Goal: Information Seeking & Learning: Learn about a topic

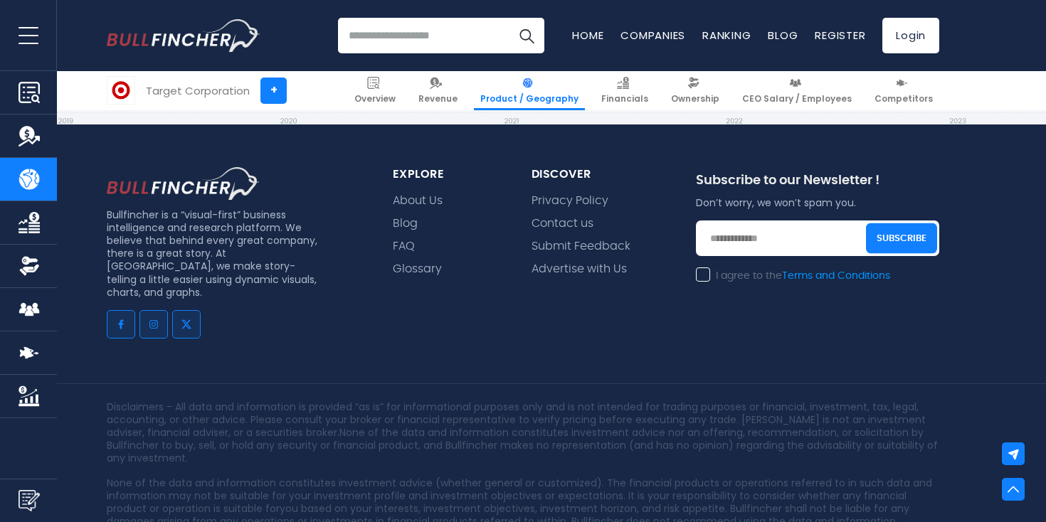
scroll to position [3896, 0]
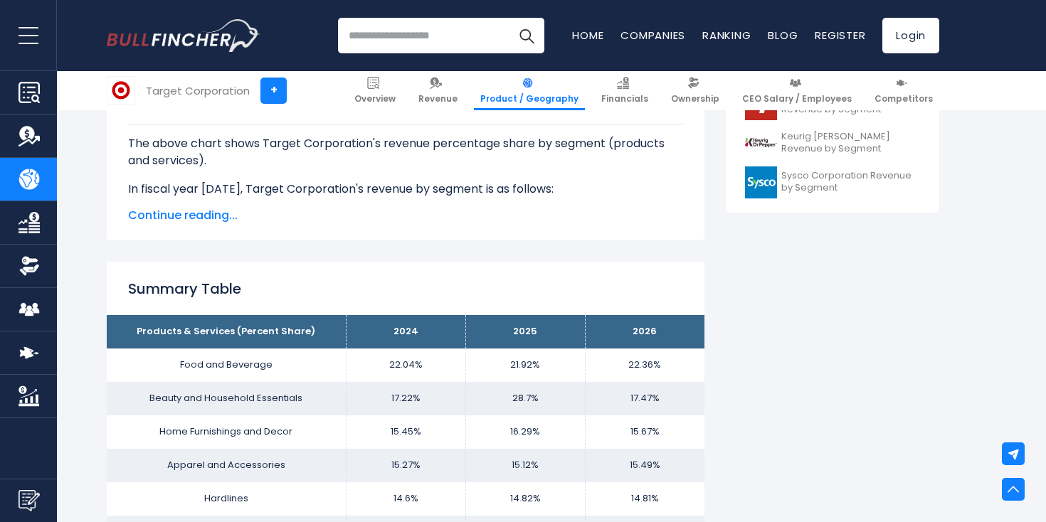
scroll to position [683, 0]
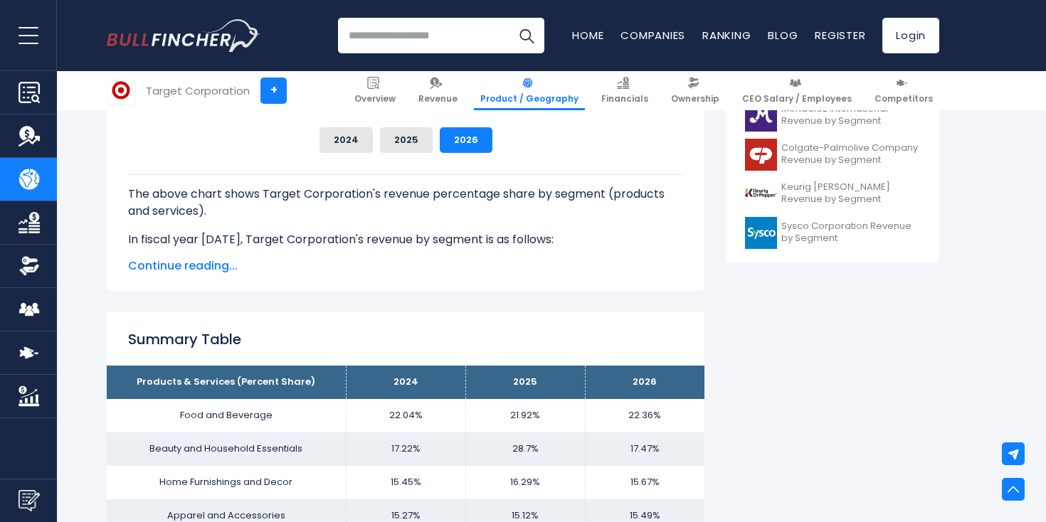
click at [199, 262] on span "Continue reading..." at bounding box center [405, 266] width 555 height 17
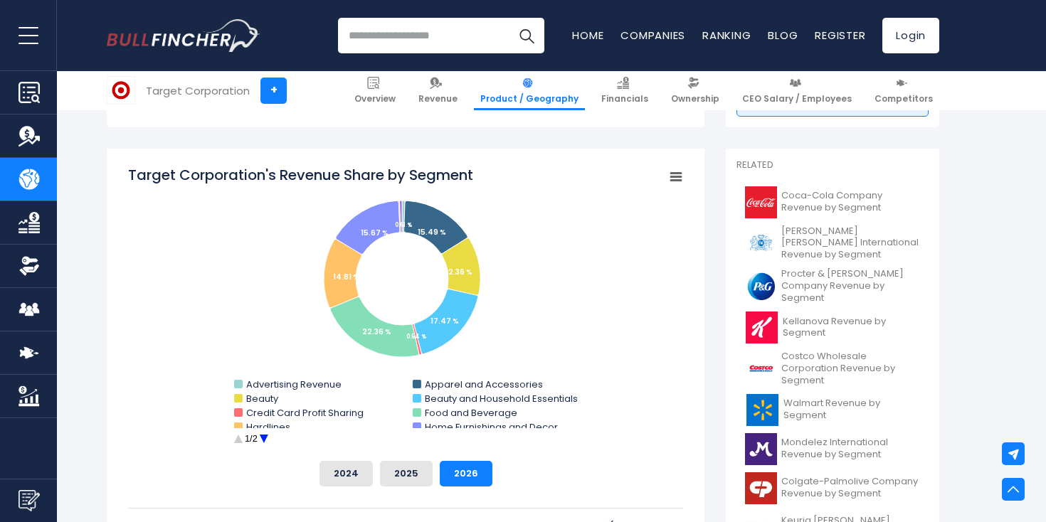
scroll to position [357, 0]
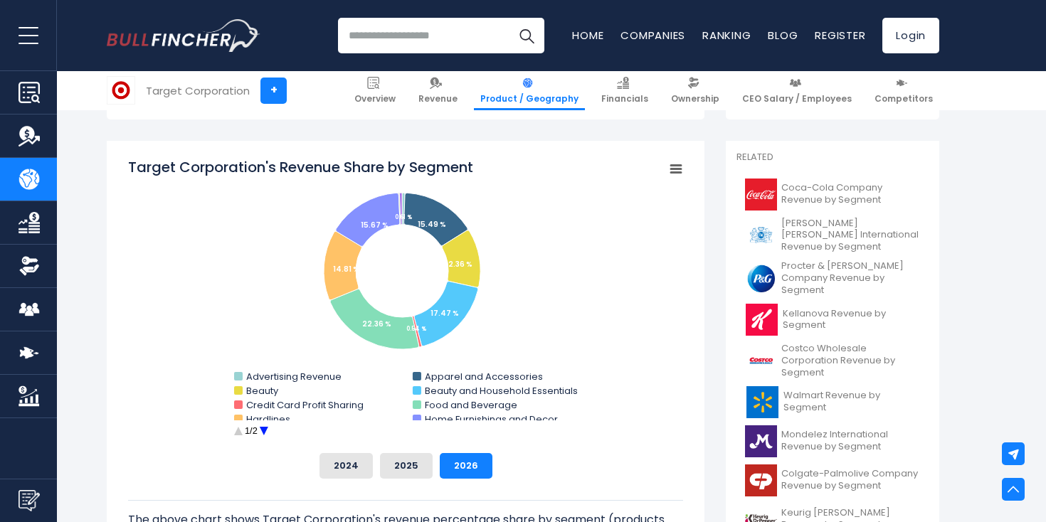
click at [262, 427] on circle "Target Corporation's Revenue Share by Segment" at bounding box center [264, 432] width 22 height 22
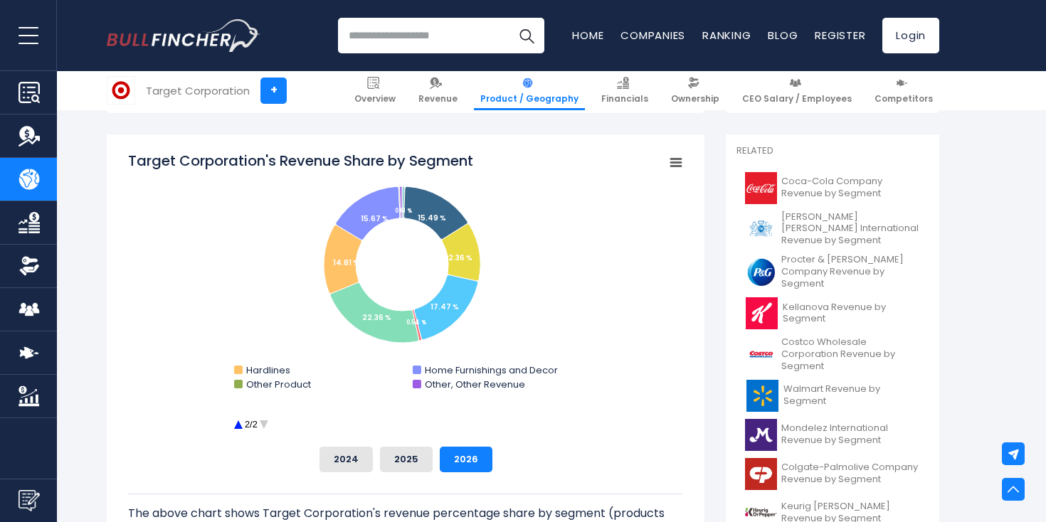
scroll to position [369, 0]
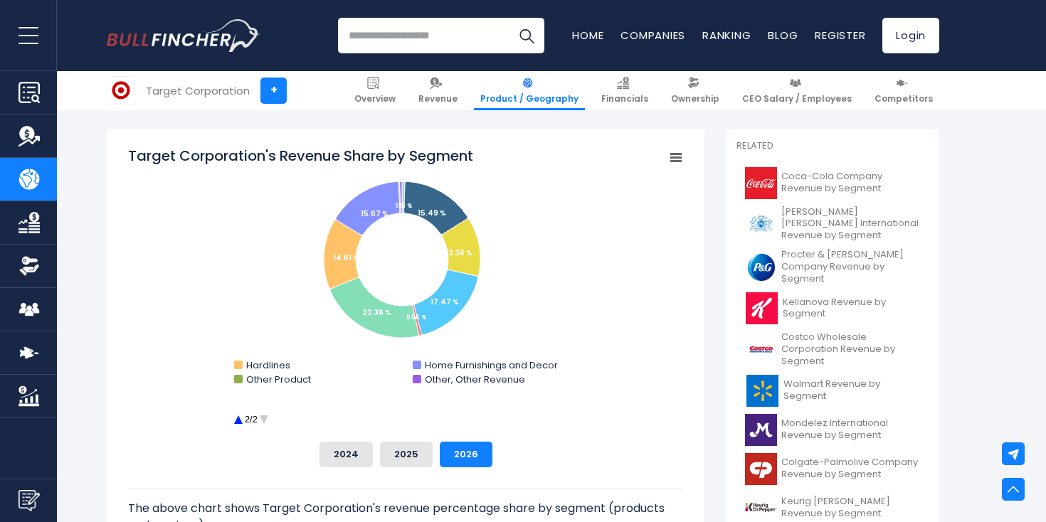
click at [243, 421] on circle "Target Corporation's Revenue Share by Segment" at bounding box center [238, 420] width 22 height 22
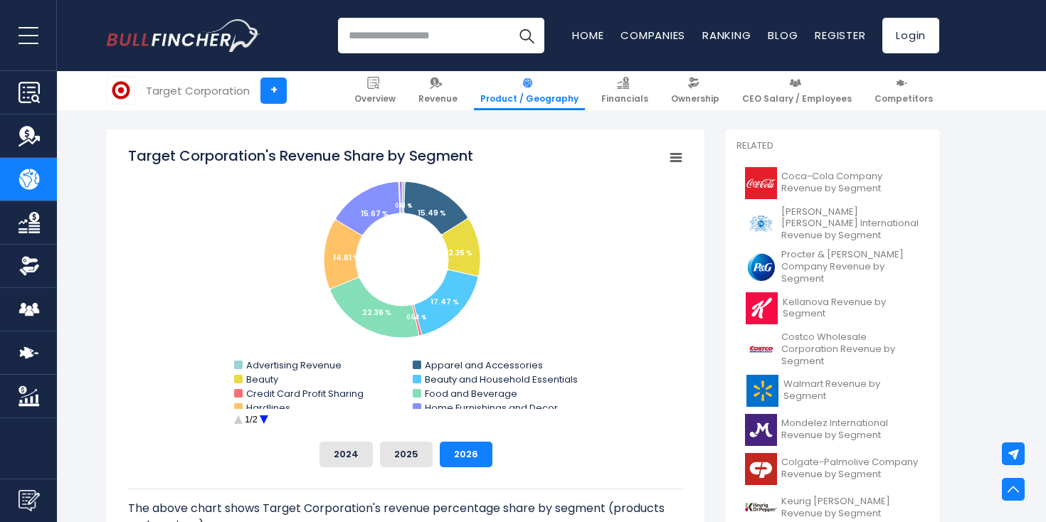
click at [263, 419] on circle "Target Corporation's Revenue Share by Segment" at bounding box center [264, 420] width 22 height 22
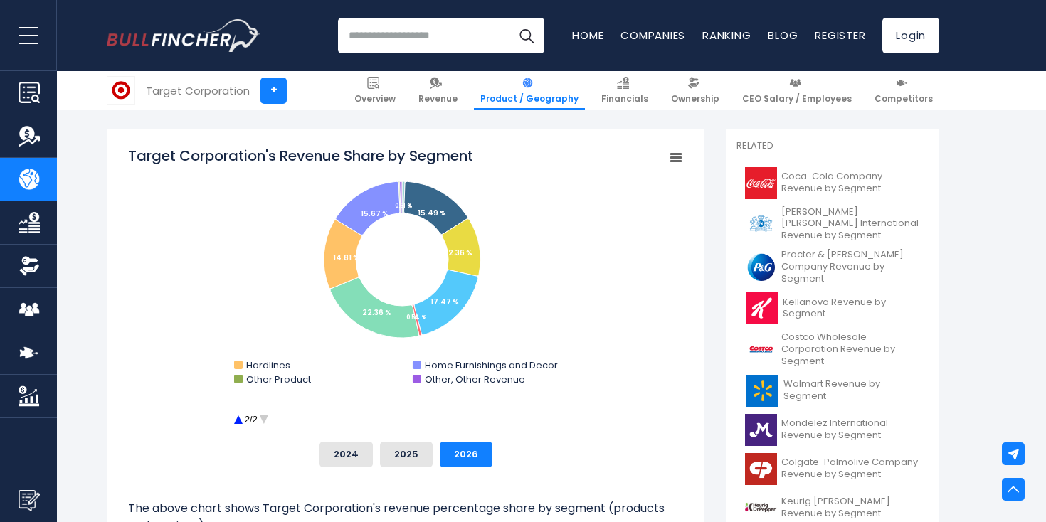
scroll to position [0, 0]
